Goal: Transaction & Acquisition: Purchase product/service

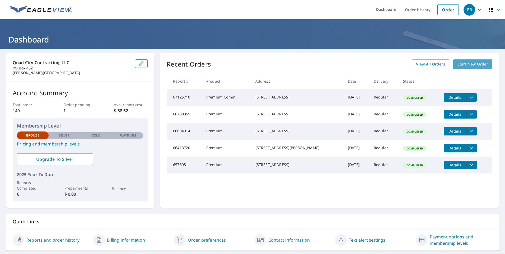
click at [457, 65] on span "Start New Order" at bounding box center [472, 64] width 31 height 7
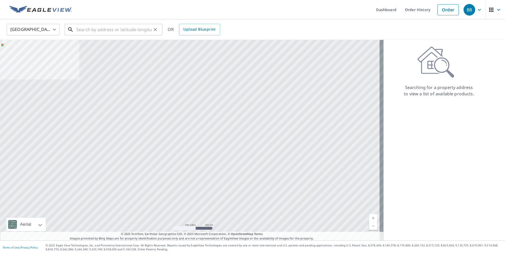
click at [79, 29] on input "text" at bounding box center [113, 29] width 75 height 15
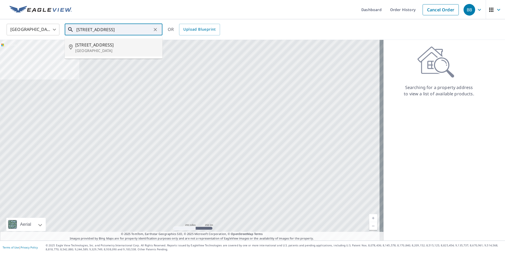
click at [93, 44] on span "[STREET_ADDRESS]" at bounding box center [116, 45] width 83 height 6
type input "[STREET_ADDRESS]"
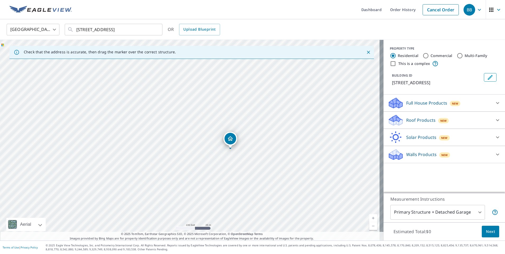
click at [494, 119] on icon at bounding box center [497, 120] width 6 height 6
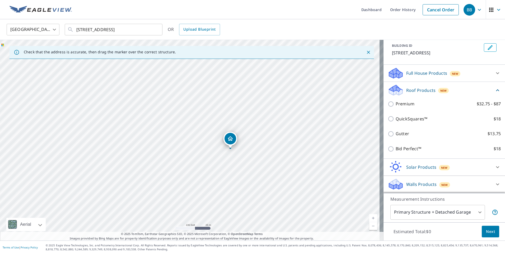
scroll to position [36, 0]
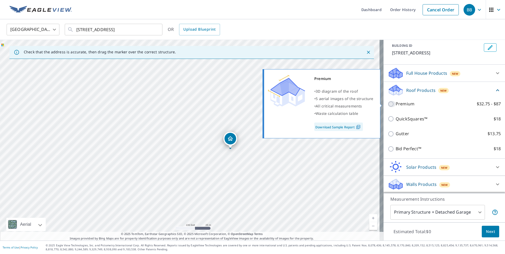
click at [387, 103] on input "Premium $32.75 - $87" at bounding box center [391, 104] width 8 height 6
checkbox input "true"
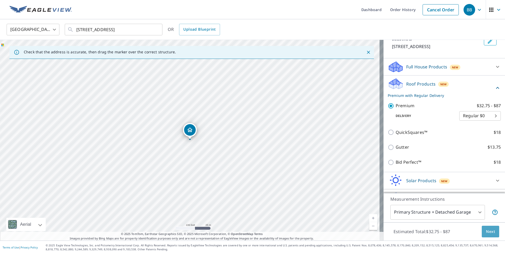
click at [481, 232] on button "Next" at bounding box center [489, 232] width 17 height 12
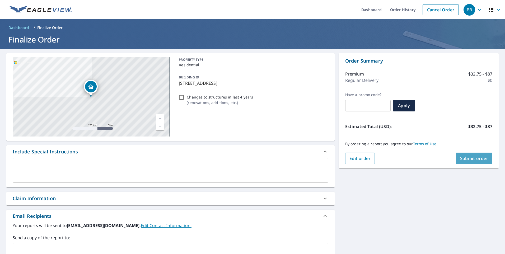
click at [467, 158] on span "Submit order" at bounding box center [474, 158] width 28 height 6
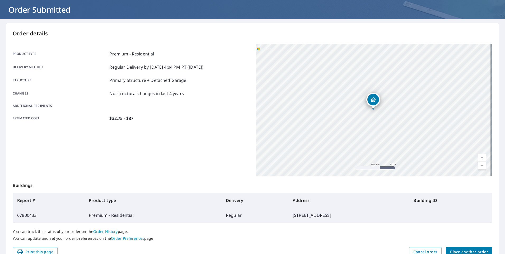
scroll to position [26, 0]
